Goal: Information Seeking & Learning: Learn about a topic

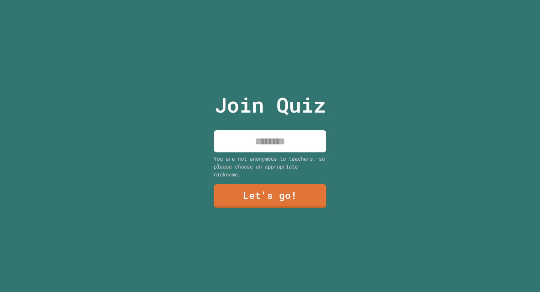
click at [284, 144] on input at bounding box center [270, 141] width 112 height 22
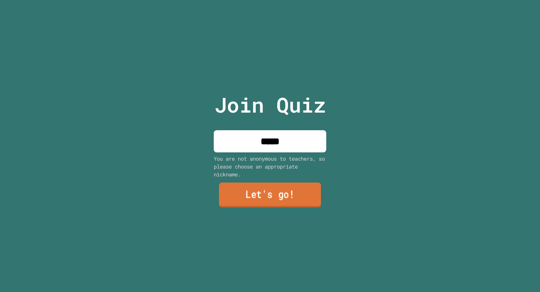
type input "*****"
click at [280, 198] on link "Let's go!" at bounding box center [270, 195] width 112 height 25
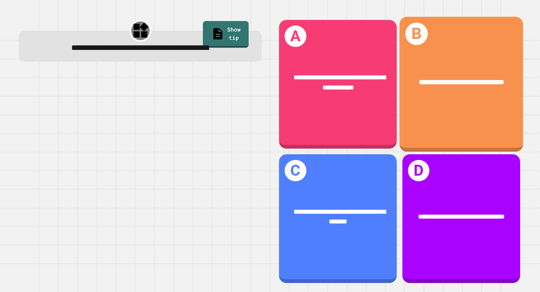
click at [423, 138] on div "**********" at bounding box center [461, 84] width 124 height 135
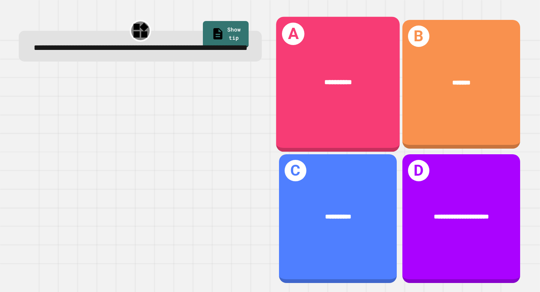
click at [300, 78] on div "**********" at bounding box center [338, 82] width 96 height 10
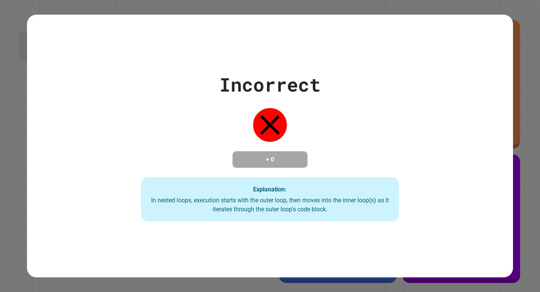
click at [207, 166] on div "Incorrect + 0 Explanation: In nested loops, execution starts with the outer loo…" at bounding box center [269, 145] width 369 height 151
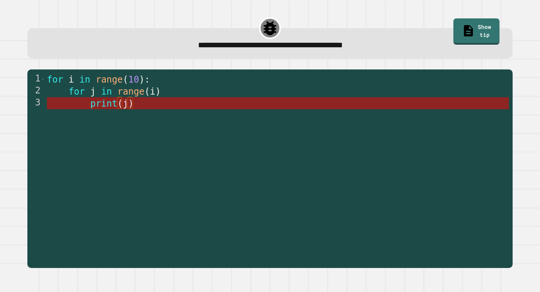
click at [119, 109] on span "(" at bounding box center [119, 103] width 5 height 10
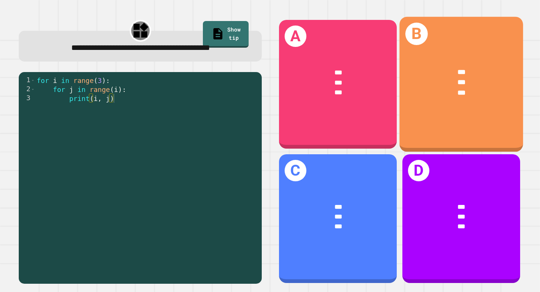
click at [454, 104] on div "*** *** ***" at bounding box center [461, 82] width 124 height 58
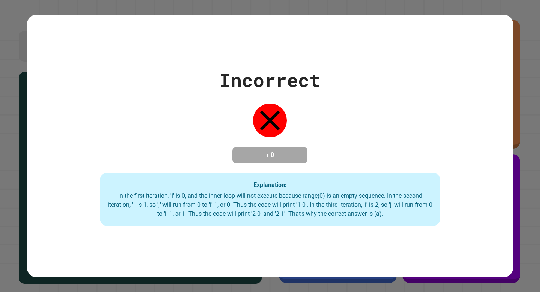
click at [244, 106] on div "Incorrect + 0 Explanation: In the first iteration, 'i' is 0, and the inner loop…" at bounding box center [270, 146] width 486 height 160
drag, startPoint x: 286, startPoint y: 155, endPoint x: 233, endPoint y: 183, distance: 60.2
click at [233, 183] on div "Incorrect + 0 Explanation: In the first iteration, 'i' is 0, and the inner loop…" at bounding box center [270, 146] width 486 height 160
drag, startPoint x: 210, startPoint y: 147, endPoint x: 202, endPoint y: 155, distance: 11.7
click at [202, 155] on div "Incorrect + 0 Explanation: In the first iteration, 'i' is 0, and the inner loop…" at bounding box center [270, 146] width 486 height 160
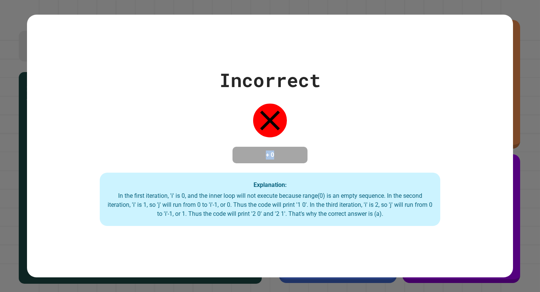
drag, startPoint x: 123, startPoint y: 132, endPoint x: 138, endPoint y: 119, distance: 20.2
drag, startPoint x: 138, startPoint y: 119, endPoint x: 232, endPoint y: 164, distance: 104.1
click at [191, 150] on div "Incorrect + 0 Explanation: In the first iteration, 'i' is 0, and the inner loop…" at bounding box center [270, 146] width 486 height 160
drag, startPoint x: 249, startPoint y: 152, endPoint x: 302, endPoint y: 153, distance: 53.2
click at [302, 153] on div "+ 0" at bounding box center [269, 155] width 75 height 16
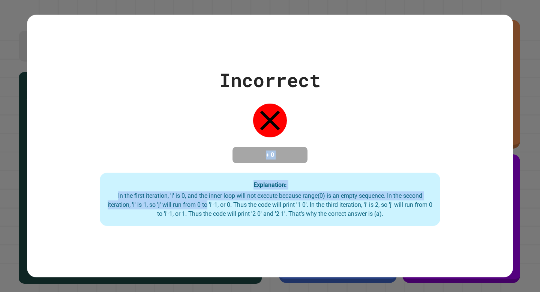
drag, startPoint x: 250, startPoint y: 104, endPoint x: 213, endPoint y: 205, distance: 108.0
click at [213, 205] on div "Incorrect + 0 Explanation: In the first iteration, 'i' is 0, and the inner loop…" at bounding box center [270, 146] width 486 height 160
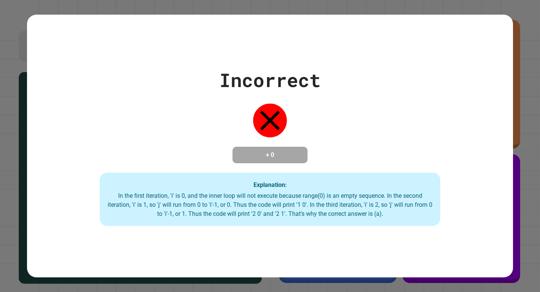
click at [197, 94] on div "Incorrect + 0 Explanation: In the first iteration, 'i' is 0, and the inner loop…" at bounding box center [270, 146] width 486 height 160
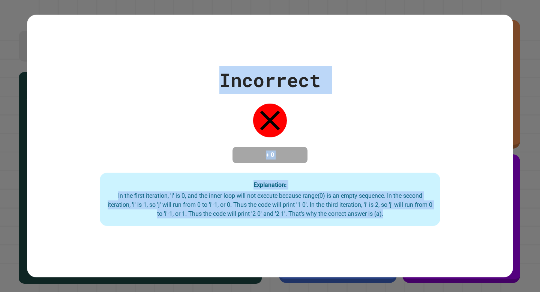
drag, startPoint x: 165, startPoint y: 37, endPoint x: 305, endPoint y: 231, distance: 238.9
click at [305, 231] on div "Incorrect + 0 Explanation: In the first iteration, 'i' is 0, and the inner loop…" at bounding box center [270, 146] width 486 height 262
click at [356, 133] on div "Incorrect + 0 Explanation: In the first iteration, 'i' is 0, and the inner loop…" at bounding box center [270, 146] width 486 height 160
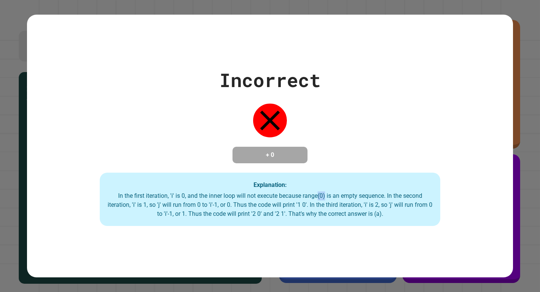
drag, startPoint x: 319, startPoint y: 195, endPoint x: 326, endPoint y: 200, distance: 8.8
click at [326, 200] on div "In the first iteration, 'i' is 0, and the inner loop will not execute because r…" at bounding box center [269, 204] width 325 height 27
click at [344, 177] on div "Explanation: In the first iteration, 'i' is 0, and the inner loop will not exec…" at bounding box center [270, 198] width 340 height 53
drag, startPoint x: 319, startPoint y: 201, endPoint x: 328, endPoint y: 202, distance: 8.7
click at [328, 202] on div "In the first iteration, 'i' is 0, and the inner loop will not execute because r…" at bounding box center [269, 204] width 325 height 27
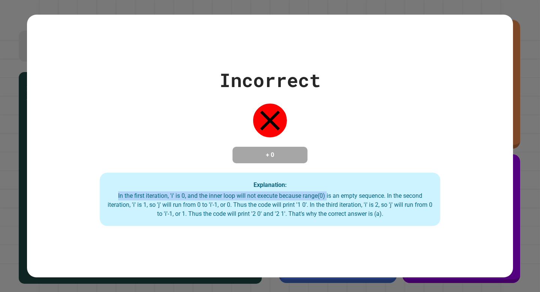
drag, startPoint x: 324, startPoint y: 190, endPoint x: 329, endPoint y: 199, distance: 10.6
click at [329, 199] on div "Explanation: In the first iteration, 'i' is 0, and the inner loop will not exec…" at bounding box center [270, 198] width 340 height 53
click at [332, 195] on div "In the first iteration, 'i' is 0, and the inner loop will not execute because r…" at bounding box center [269, 204] width 325 height 27
drag, startPoint x: 320, startPoint y: 198, endPoint x: 328, endPoint y: 199, distance: 8.3
click at [328, 199] on div "In the first iteration, 'i' is 0, and the inner loop will not execute because r…" at bounding box center [269, 204] width 325 height 27
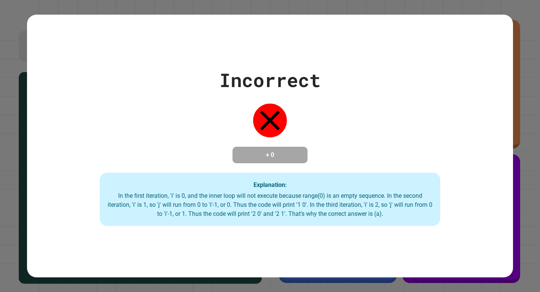
drag, startPoint x: 330, startPoint y: 179, endPoint x: 336, endPoint y: 155, distance: 25.1
click at [336, 154] on div "Incorrect + 0 Explanation: In the first iteration, 'i' is 0, and the inner loop…" at bounding box center [270, 146] width 486 height 160
drag, startPoint x: 336, startPoint y: 155, endPoint x: 373, endPoint y: 99, distance: 67.0
click at [373, 99] on div "Incorrect + 0 Explanation: In the first iteration, 'i' is 0, and the inner loop…" at bounding box center [270, 146] width 486 height 160
click at [144, 154] on div "Incorrect + 0 Explanation: In the first iteration, 'i' is 0, and the inner loop…" at bounding box center [270, 146] width 486 height 160
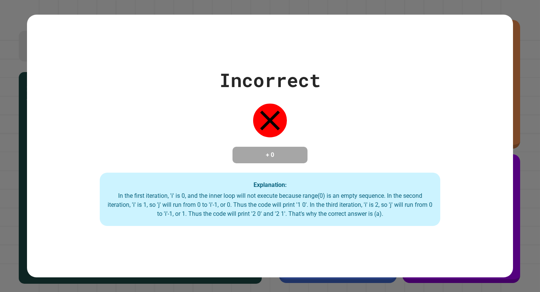
drag, startPoint x: 88, startPoint y: 119, endPoint x: 282, endPoint y: 158, distance: 197.7
click at [274, 158] on div "Incorrect + 0 Explanation: In the first iteration, 'i' is 0, and the inner loop…" at bounding box center [270, 146] width 486 height 160
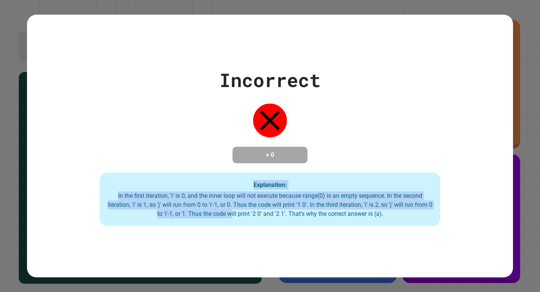
drag, startPoint x: 200, startPoint y: 187, endPoint x: 239, endPoint y: 217, distance: 48.9
click at [239, 217] on div "Explanation: In the first iteration, 'i' is 0, and the inner loop will not exec…" at bounding box center [270, 198] width 340 height 53
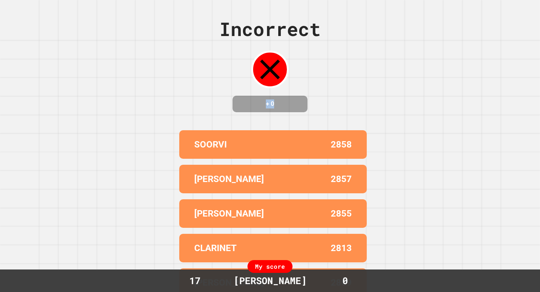
drag, startPoint x: 248, startPoint y: 87, endPoint x: 275, endPoint y: 125, distance: 46.8
click at [276, 125] on div "Incorrect + 0 SOORVI 2858 [PERSON_NAME] 2857 [PERSON_NAME] 2855 CLARINET 2813 […" at bounding box center [270, 146] width 540 height 292
click at [315, 159] on div "SOORVI 2858" at bounding box center [272, 144] width 187 height 28
drag, startPoint x: 323, startPoint y: 152, endPoint x: 360, endPoint y: 160, distance: 37.1
click at [360, 159] on div "SOORVI 2858" at bounding box center [272, 144] width 187 height 28
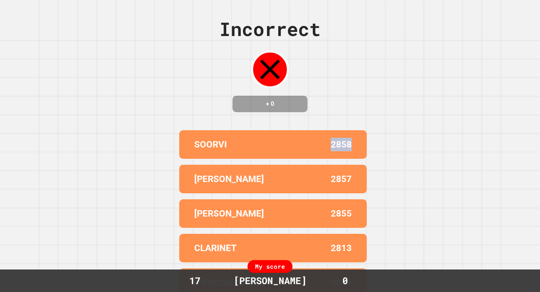
drag, startPoint x: 272, startPoint y: 152, endPoint x: 444, endPoint y: 166, distance: 172.2
click at [444, 166] on div "Incorrect + 0 SOORVI 2858 [PERSON_NAME] 2857 [PERSON_NAME] 2855 CLARINET 2813 […" at bounding box center [270, 146] width 540 height 292
click at [435, 159] on div "Incorrect + 0 SOORVI 2858 [PERSON_NAME] 2857 [PERSON_NAME] 2855 CLARINET 2813 […" at bounding box center [270, 146] width 540 height 292
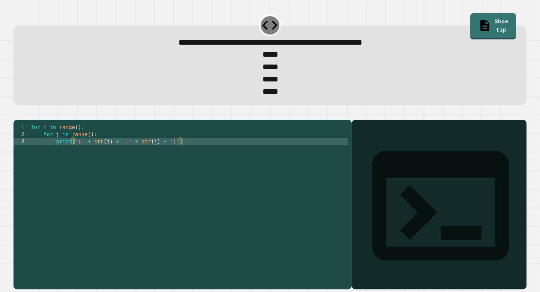
click at [91, 149] on div "for i in range ( ) : for j in range ( ) : print ( '(' + str ( i ) + ',' + str (…" at bounding box center [188, 201] width 319 height 157
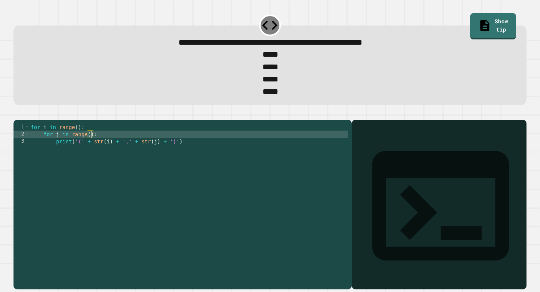
click at [106, 162] on div "for i in range ( ) : for j in range ( ) : print ( '(' + str ( i ) + ',' + str (…" at bounding box center [188, 201] width 319 height 157
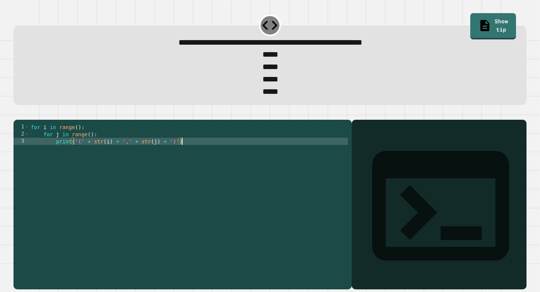
click at [106, 165] on div "for i in range ( ) : for j in range ( ) : print ( '(' + str ( i ) + ',' + str (…" at bounding box center [188, 201] width 319 height 157
type textarea "**********"
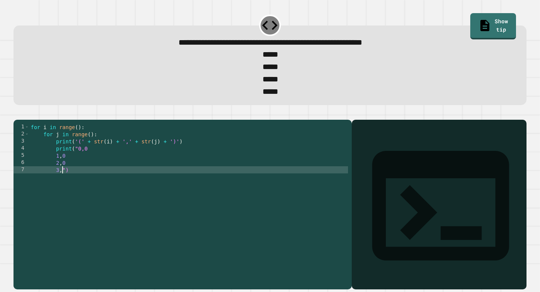
scroll to position [0, 2]
click at [17, 113] on icon "button" at bounding box center [17, 113] width 0 height 0
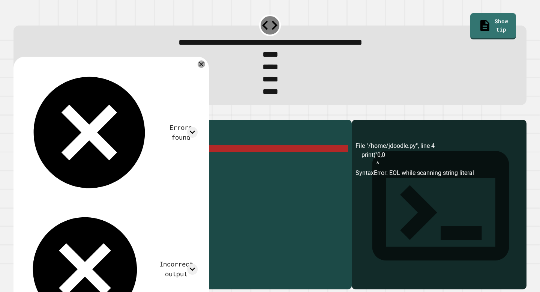
click at [56, 163] on div "for i in range ( ) : for j in range ( ) : print ( '(' + str ( i ) + ',' + str (…" at bounding box center [188, 201] width 319 height 157
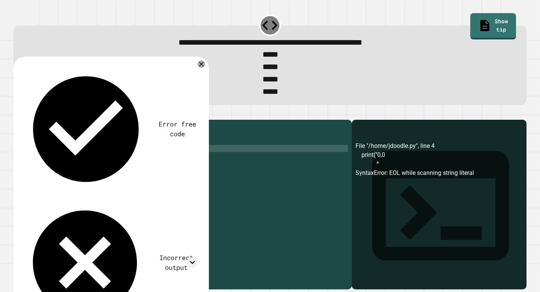
scroll to position [0, 2]
click at [184, 155] on div "for i in range ( ) : for j in range ( ) : print ( '(' + str ( i ) + ',' + str (…" at bounding box center [188, 201] width 319 height 157
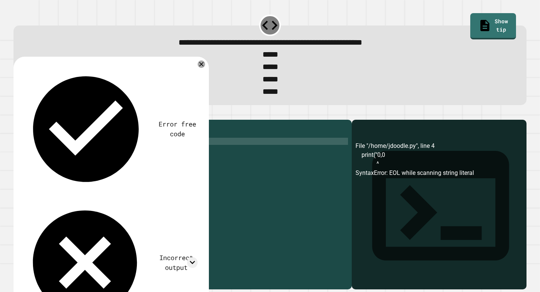
type textarea "*"
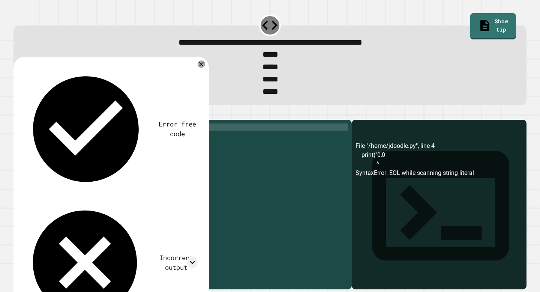
type textarea "*"
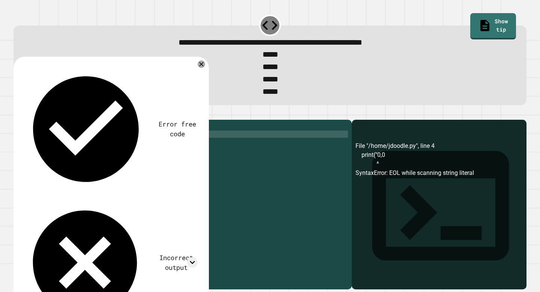
click at [55, 150] on div "print ( "0,0 1 , 0 2 , 0 3 , 0 ")" at bounding box center [188, 201] width 319 height 157
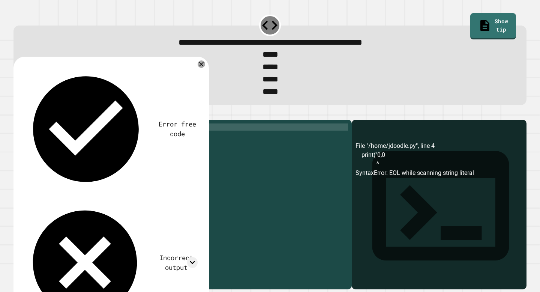
click at [17, 113] on icon "button" at bounding box center [17, 113] width 0 height 0
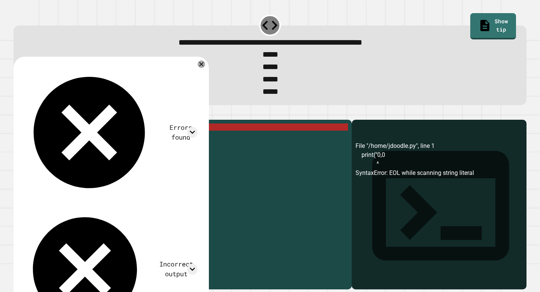
click at [59, 141] on div "print ( "0,0 1 , 0 2 , 0 3 , 0 ")" at bounding box center [188, 201] width 319 height 157
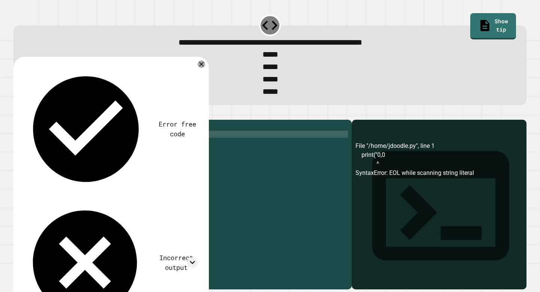
click at [62, 149] on div "print ( "0, 0 1 , 0 2 , 0 3 , 0 ")" at bounding box center [188, 201] width 319 height 157
click at [63, 157] on div "print ( "0, 0 1 , 0 2 , 0 3 , 0 ")" at bounding box center [188, 201] width 319 height 157
click at [62, 163] on div "print ( "0, 0 1 , 0 2 , 0 3 , 0 ")" at bounding box center [188, 201] width 319 height 157
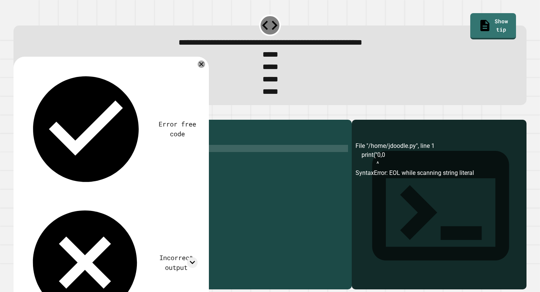
click at [17, 113] on icon "button" at bounding box center [17, 113] width 0 height 0
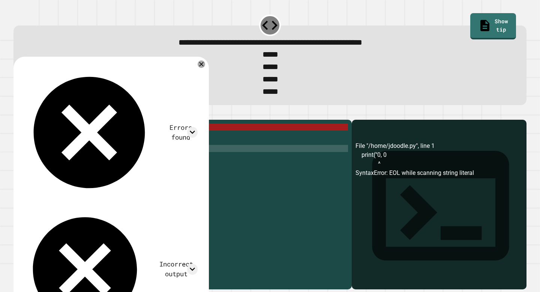
click at [67, 143] on div "print ( "0, 0 1 , 0 2 , 0 3 , 0 ")" at bounding box center [188, 201] width 319 height 157
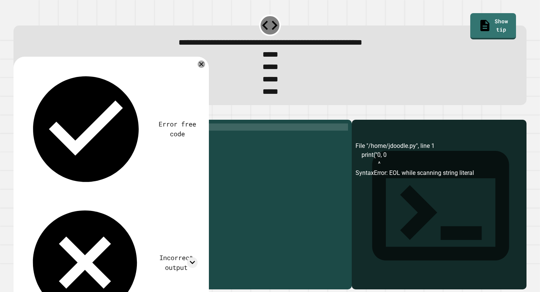
click at [50, 151] on div "print ( "0, 0" ) 1 , 0 2 , 0 3 , 0 ")" at bounding box center [188, 201] width 319 height 157
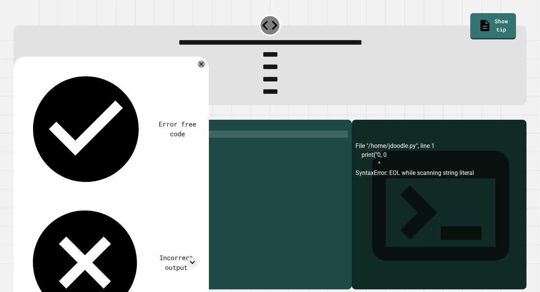
click at [70, 149] on div "print ( "0, 0" ) print 1 , 0 2 , 0 3 , 0 ")" at bounding box center [188, 201] width 319 height 157
click at [97, 147] on div "print ( "0, 0" ) print ( "" 1 , 0 2 , 0 3 , 0 ")" at bounding box center [188, 201] width 319 height 157
click at [77, 148] on div "print ( "0, 0" ) print ( "" 1 , 0 " 2 , 0 3 , 0 ")" at bounding box center [188, 201] width 319 height 157
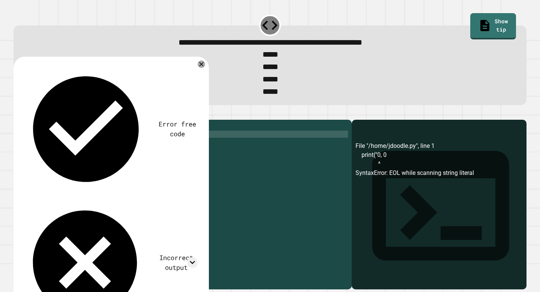
click at [95, 147] on div "print ( "0, 0" ) print ( " 1, 0" 2 , 0 3 , 0 ")" at bounding box center [188, 201] width 319 height 157
click at [81, 149] on div "print ( "0, 0" ) print ( "1,0" ) 2 , 0 3 , 0 ")" at bounding box center [188, 201] width 319 height 157
click at [72, 154] on div "print ( "0, 0" ) print ( "1, 0" ) 2 , 0 3 , 0 ")" at bounding box center [188, 201] width 319 height 157
type textarea "*"
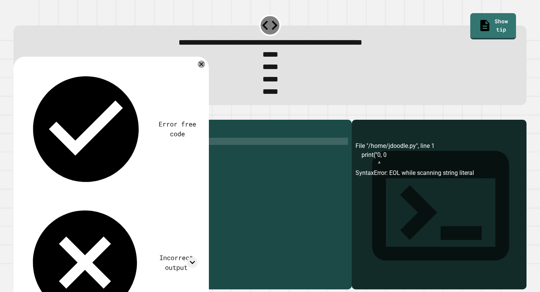
scroll to position [0, 0]
click at [50, 150] on div "print ( "0, 0" ) print ( "1, 0" ) 3 , 0 ")" at bounding box center [188, 201] width 319 height 157
click at [76, 157] on div "print ( "0, 0" ) print ( "1, 0" ) 3 , 0 ")" at bounding box center [188, 201] width 319 height 157
type textarea "*"
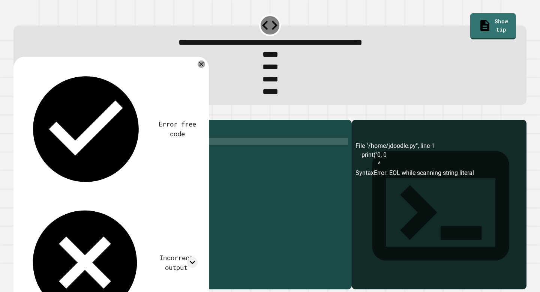
click at [67, 168] on div "print ( "0, 0" ) print ( "1, 0" ) print ( "2, 0" )" at bounding box center [188, 201] width 319 height 157
type textarea "**********"
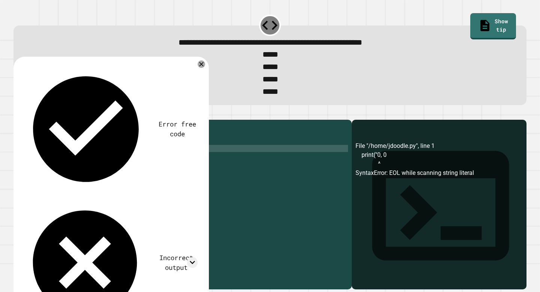
click at [82, 164] on div "print ( "0, 0" ) print ( "1, 0" ) print ( "2, 0" )" at bounding box center [188, 201] width 319 height 157
click at [17, 113] on icon "button" at bounding box center [17, 113] width 0 height 0
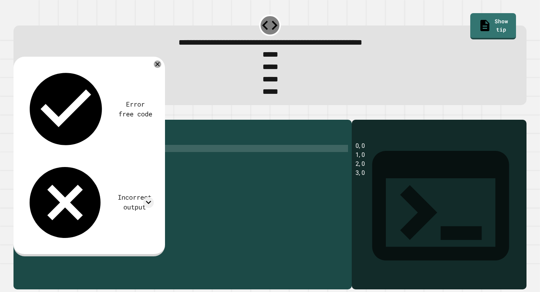
click at [52, 164] on div "print ( "0, 0" ) print ( "1, 0" ) print ( "2, 0" ) print ( "3, 0" )" at bounding box center [188, 201] width 319 height 157
click at [71, 165] on div "print ( "0, 0" ) print ( "1, 0" ) print ( "2, 0" ) print ( "(3, 0" )" at bounding box center [188, 201] width 319 height 157
click at [70, 163] on div "print ( "0, 0" ) print ( "1, 0" ) print ( "2, 0" ) print ( "(3, 0" )" at bounding box center [188, 201] width 319 height 157
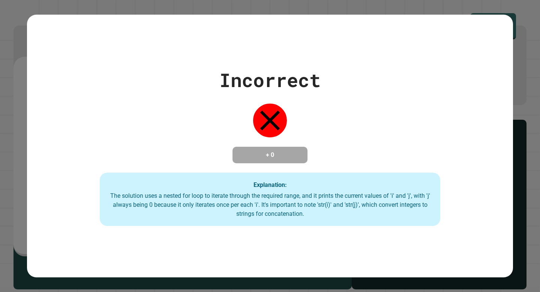
scroll to position [0, 3]
type textarea "**********"
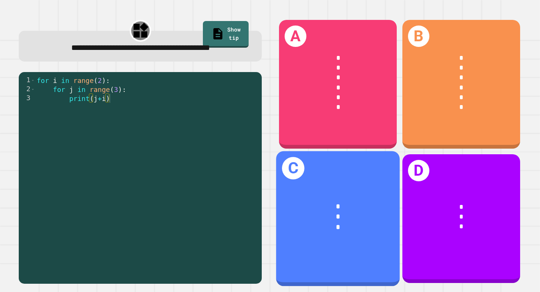
click at [364, 196] on div "* * *" at bounding box center [338, 216] width 124 height 58
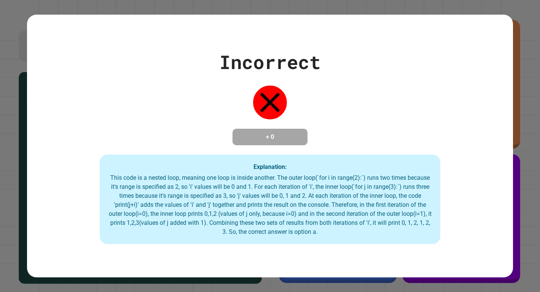
click at [342, 247] on div "Incorrect + 0 Explanation: This code is a nested loop, meaning one loop is insi…" at bounding box center [270, 146] width 486 height 262
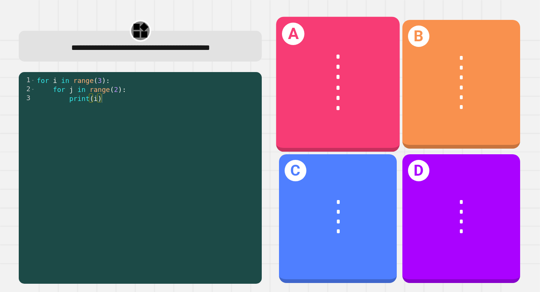
click at [340, 118] on div "* * * * * *" at bounding box center [338, 81] width 124 height 89
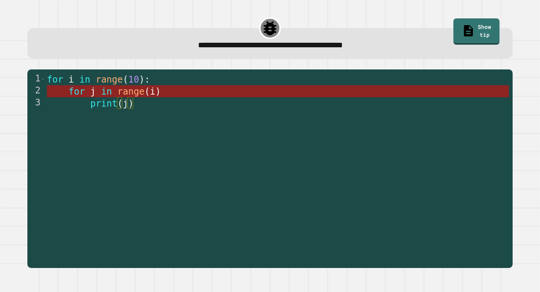
click at [145, 93] on span "(" at bounding box center [147, 91] width 5 height 10
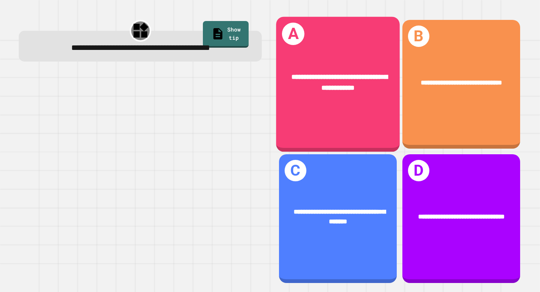
click at [346, 79] on span "**********" at bounding box center [339, 81] width 96 height 17
